Goal: Task Accomplishment & Management: Manage account settings

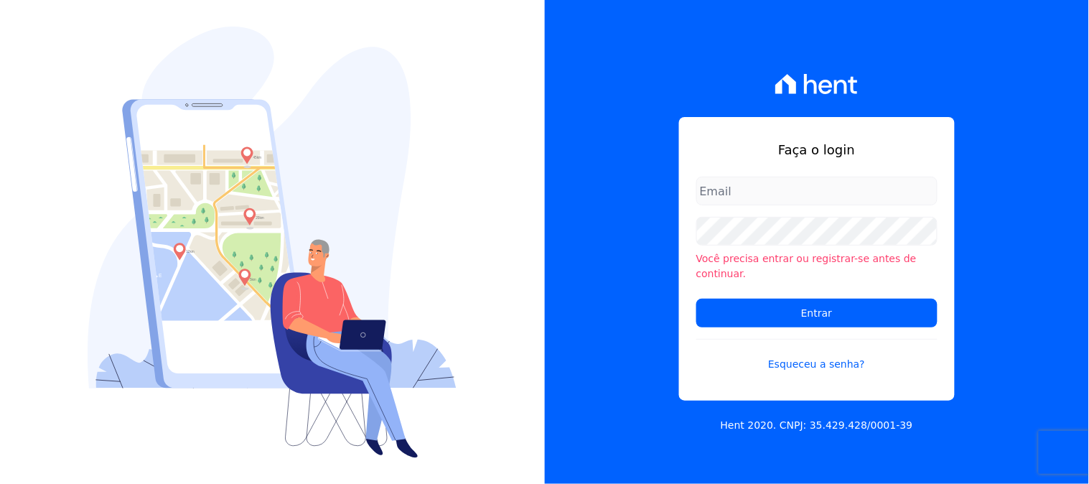
click at [768, 199] on input "email" at bounding box center [816, 191] width 241 height 29
click at [780, 197] on input "email" at bounding box center [816, 191] width 241 height 29
type input "[PERSON_NAME][EMAIL_ADDRESS][PERSON_NAME][DOMAIN_NAME]"
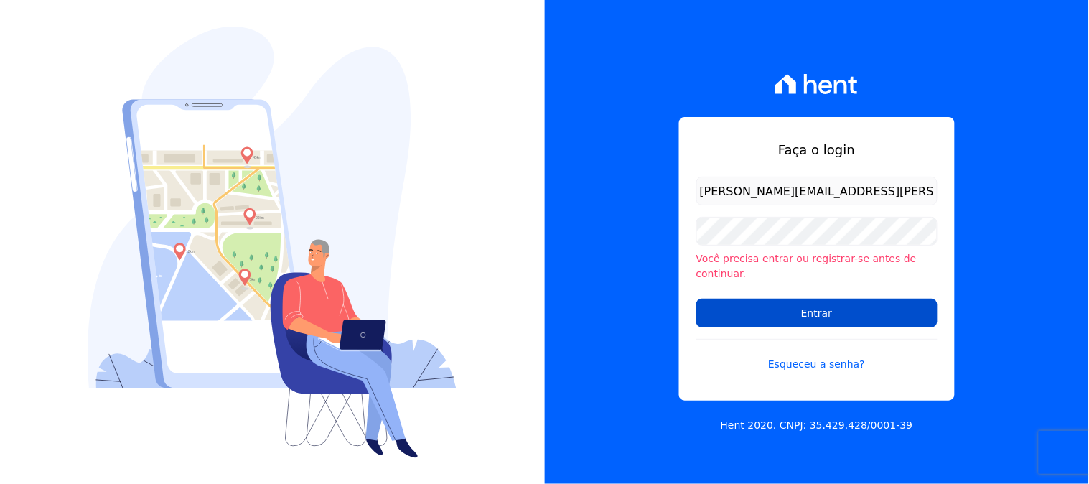
click at [804, 311] on input "Entrar" at bounding box center [816, 313] width 241 height 29
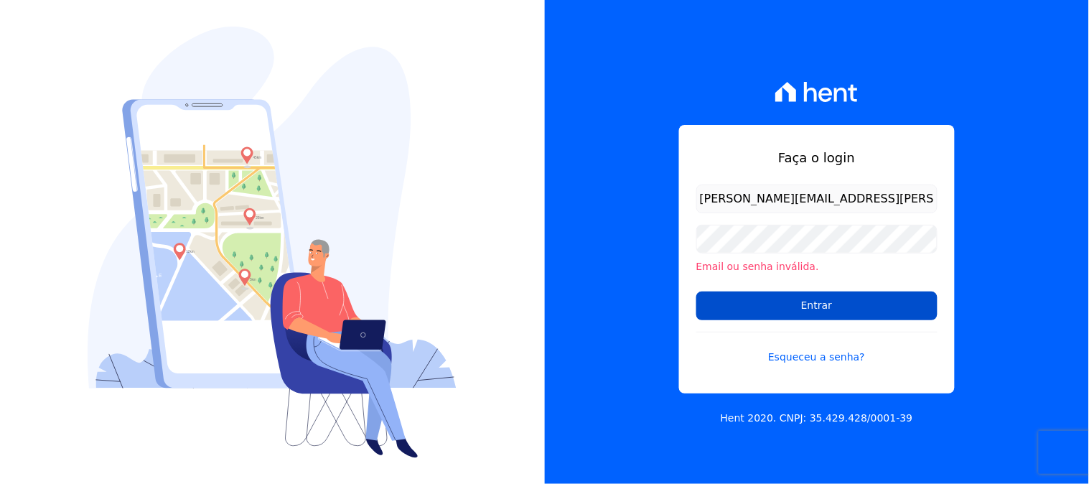
click at [743, 302] on input "Entrar" at bounding box center [816, 305] width 241 height 29
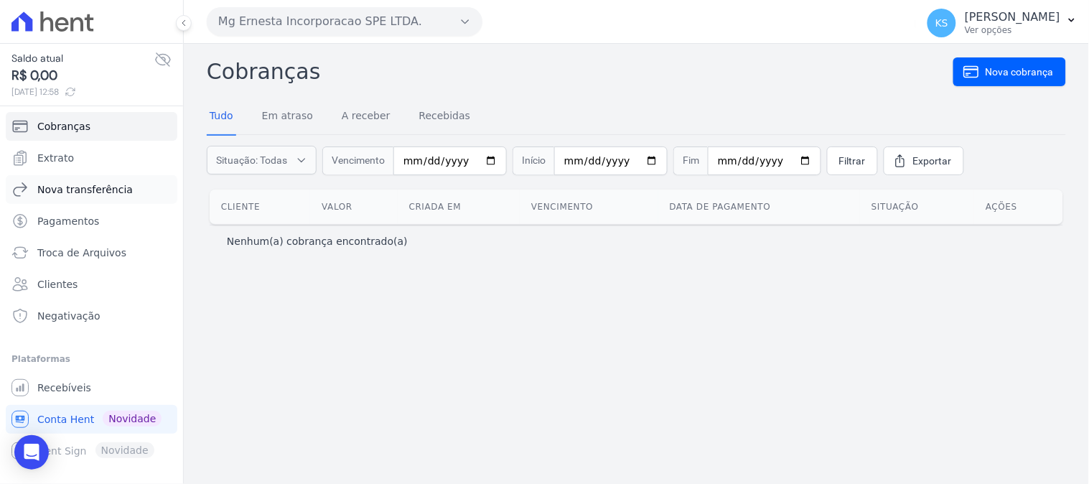
click at [80, 194] on span "Nova transferência" at bounding box center [84, 189] width 95 height 14
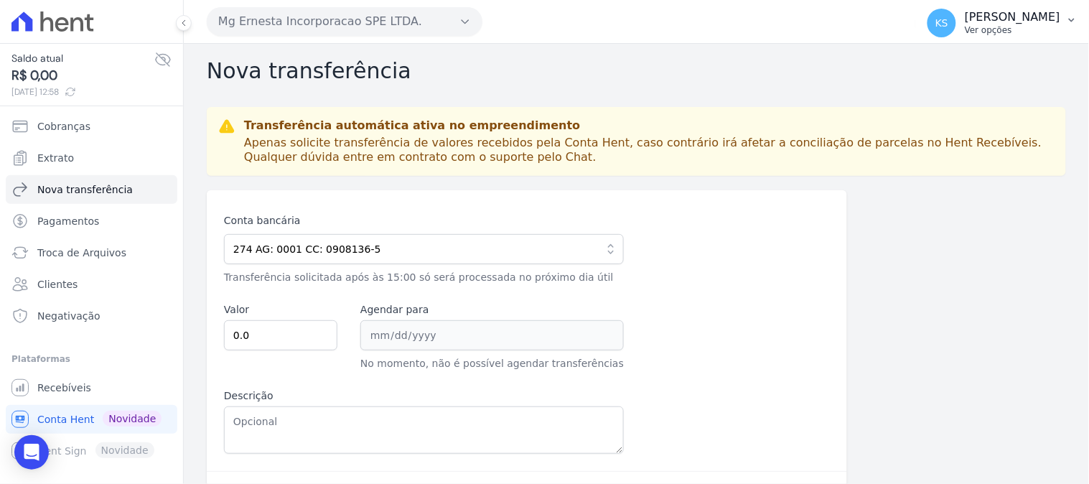
click at [1043, 26] on p "Ver opções" at bounding box center [1012, 29] width 95 height 11
click at [1006, 61] on link "Logout" at bounding box center [997, 62] width 184 height 26
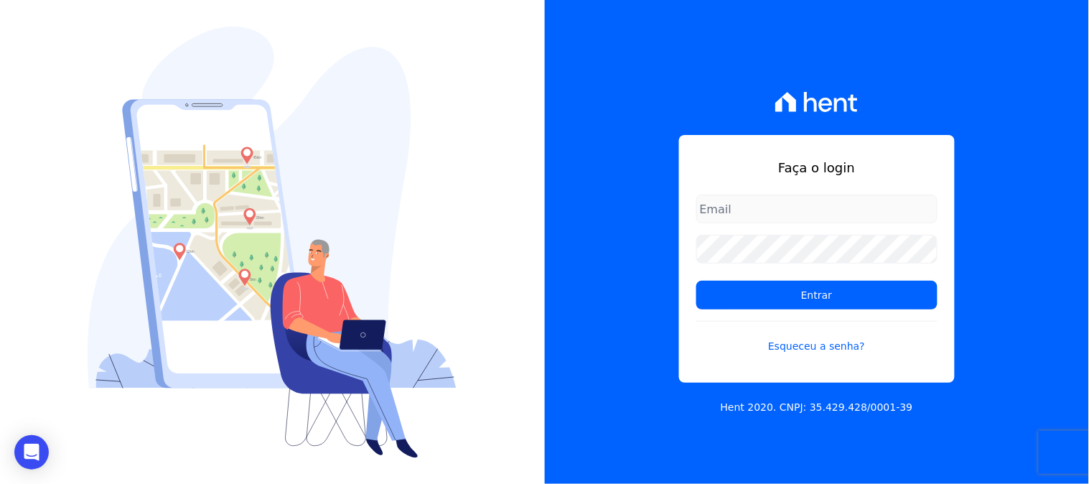
click at [788, 216] on input "email" at bounding box center [816, 209] width 241 height 29
type input "[PERSON_NAME][EMAIL_ADDRESS][PERSON_NAME][DOMAIN_NAME]"
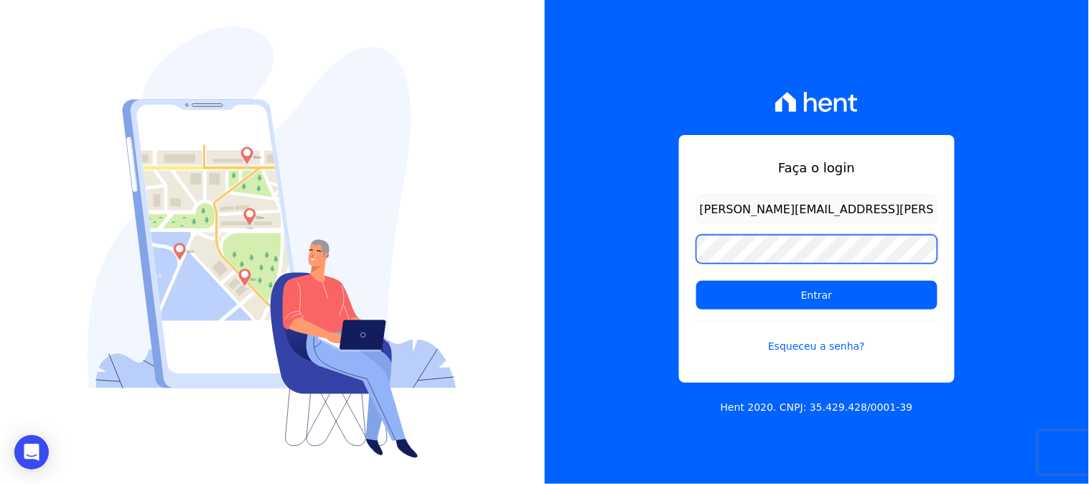
click at [668, 247] on div "Faça o login kelly.silva@construtoramgtec.com.br Entrar Esqueceu a senha? Hent …" at bounding box center [817, 242] width 545 height 484
click at [696, 281] on input "Entrar" at bounding box center [816, 295] width 241 height 29
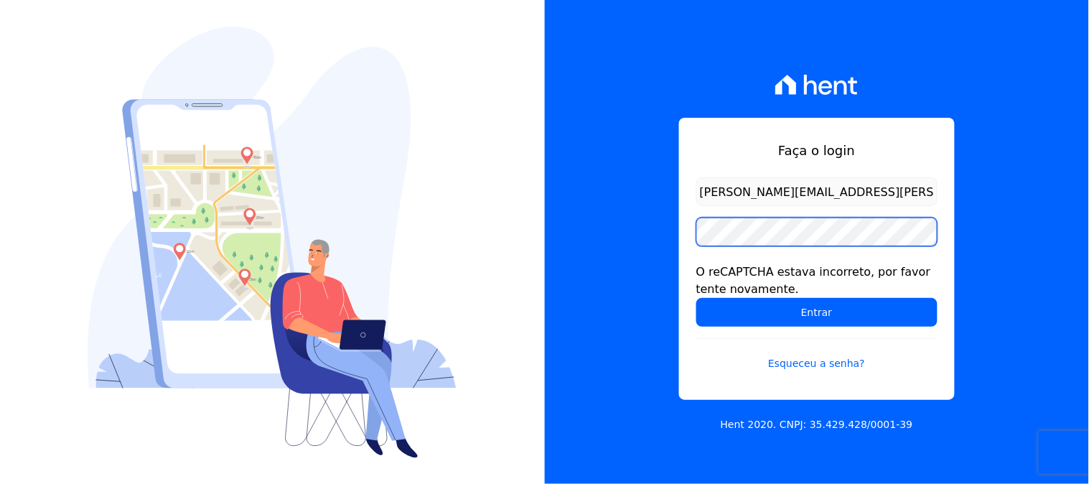
click at [696, 298] on input "Entrar" at bounding box center [816, 312] width 241 height 29
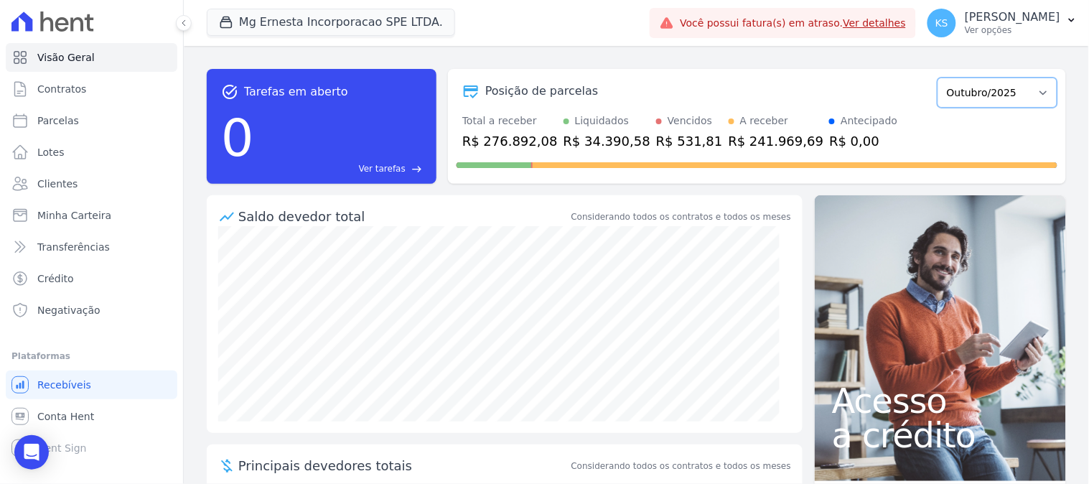
click at [951, 95] on select "Julho/2025 Agosto/2025 Setembro/2025 Outubro/2025 Novembro/2025 Dezembro/2025 J…" at bounding box center [998, 93] width 120 height 30
select select "09/2025"
click at [938, 78] on select "Julho/2025 Agosto/2025 Setembro/2025 Outubro/2025 Novembro/2025 Dezembro/2025 J…" at bounding box center [998, 93] width 120 height 30
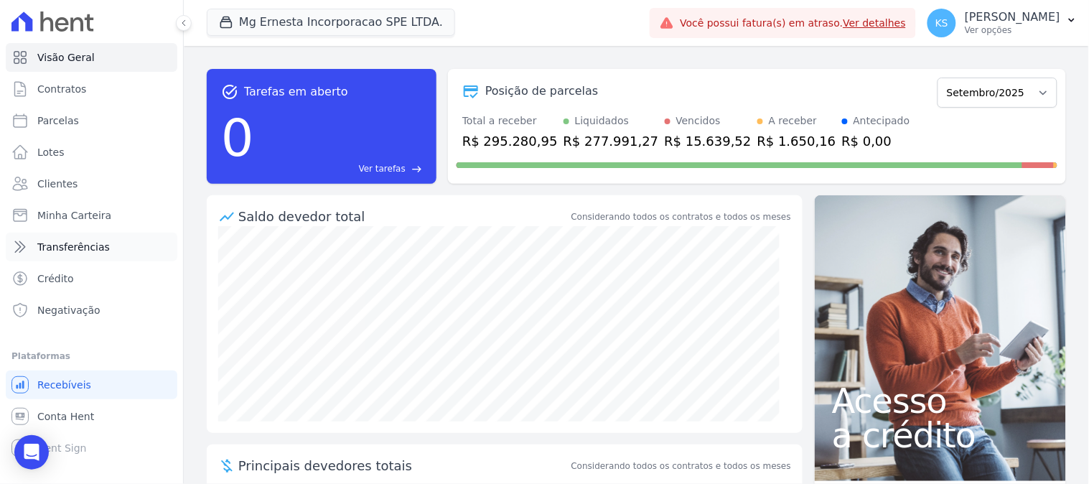
click at [83, 248] on span "Transferências" at bounding box center [73, 247] width 73 height 14
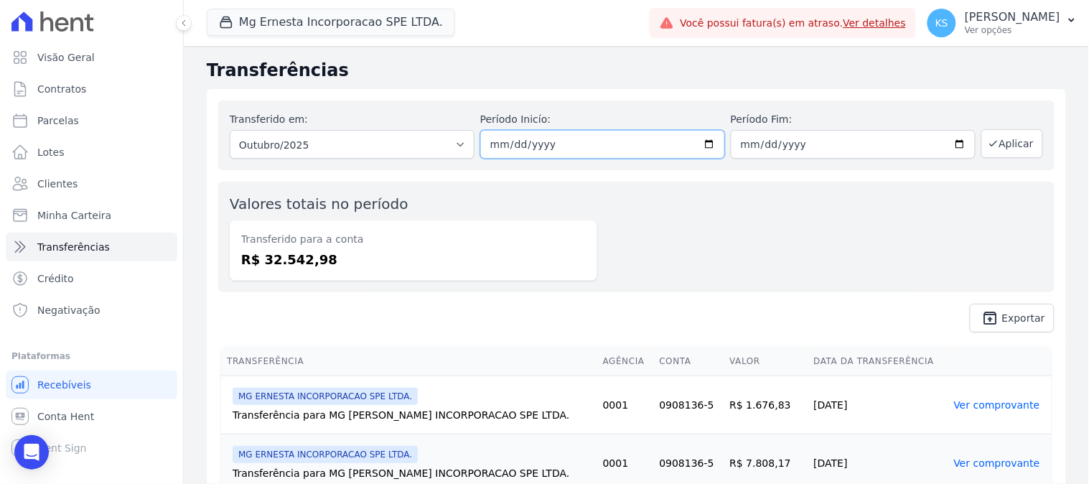
click at [711, 144] on input "[DATE]" at bounding box center [602, 144] width 245 height 29
drag, startPoint x: 377, startPoint y: 146, endPoint x: 369, endPoint y: 153, distance: 10.2
click at [377, 146] on select "Todos os meses Julho/2025 Agosto/2025 Setembro/2025 Outubro/2025" at bounding box center [352, 144] width 245 height 29
select select "09/2025"
click at [230, 130] on select "Todos os meses Julho/2025 Agosto/2025 Setembro/2025 Outubro/2025" at bounding box center [352, 144] width 245 height 29
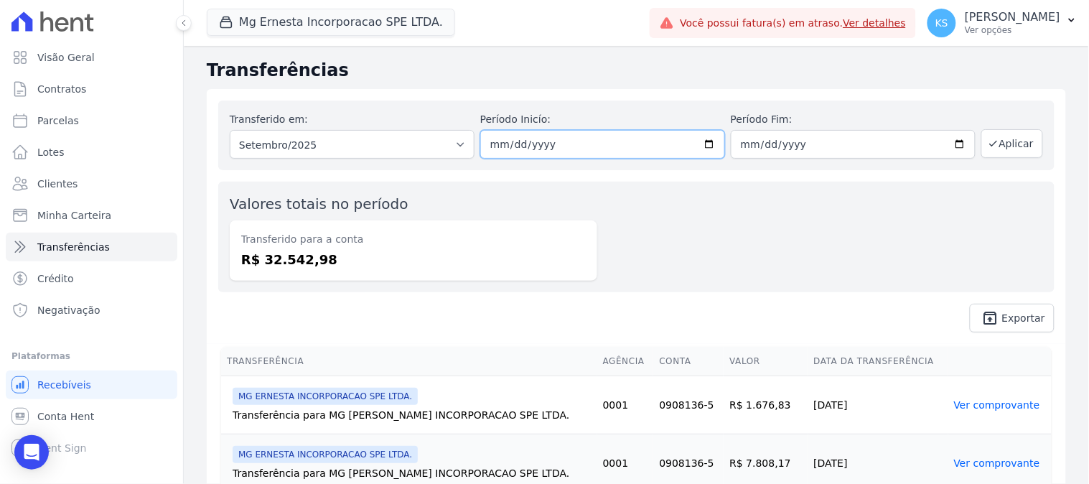
click at [701, 146] on input "date" at bounding box center [602, 144] width 245 height 29
click at [701, 148] on input "[DATE]" at bounding box center [602, 144] width 245 height 29
type input "[DATE]"
click at [949, 144] on input "date" at bounding box center [853, 144] width 245 height 29
type input "[DATE]"
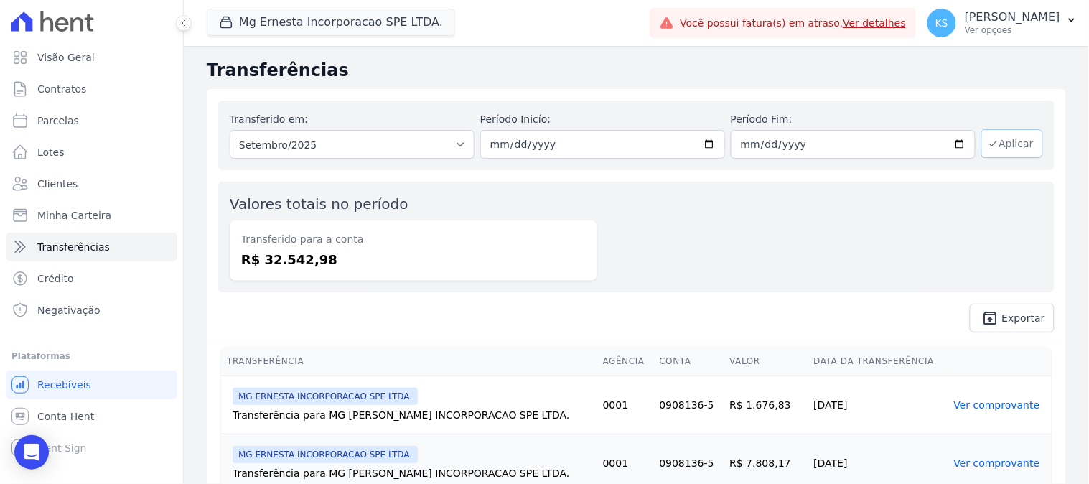
click at [996, 145] on button "Aplicar" at bounding box center [1012, 143] width 62 height 29
click at [1006, 319] on span "Exportar" at bounding box center [1023, 318] width 43 height 9
